Goal: Transaction & Acquisition: Subscribe to service/newsletter

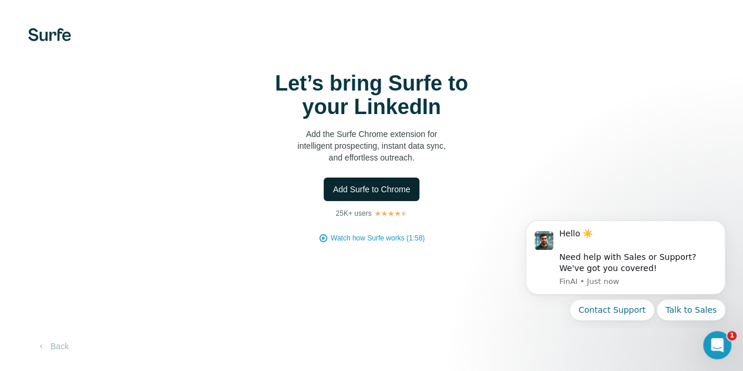
click at [333, 195] on span "Add Surfe to Chrome" at bounding box center [372, 189] width 78 height 12
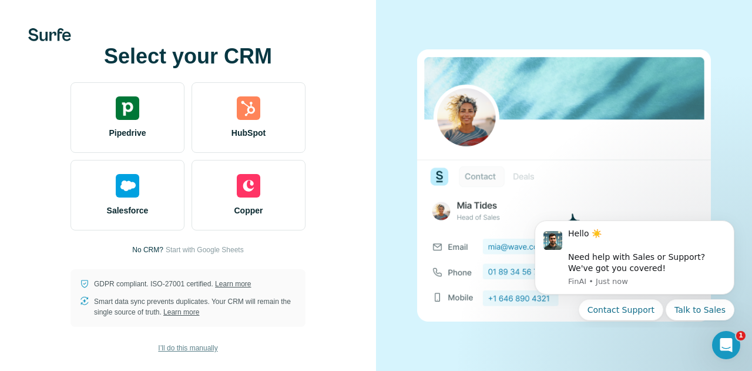
click at [199, 349] on span "I’ll do this manually" at bounding box center [187, 347] width 59 height 11
click at [193, 248] on span "Start with Google Sheets" at bounding box center [205, 249] width 78 height 11
